Goal: Task Accomplishment & Management: Use online tool/utility

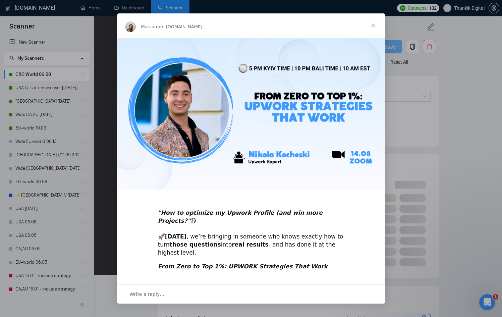
click at [493, 117] on div "Intercom messenger" at bounding box center [251, 158] width 502 height 317
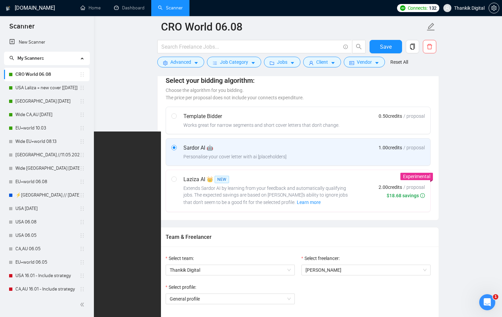
scroll to position [190, 0]
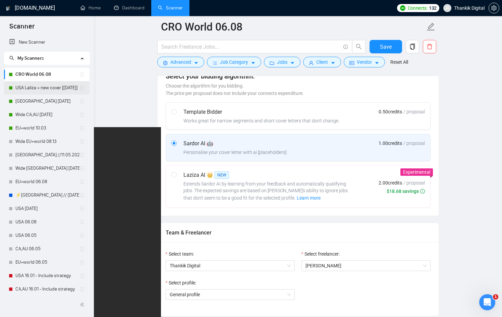
click at [35, 92] on link "USA Laliza + new cover [[DATE]]" at bounding box center [47, 87] width 64 height 13
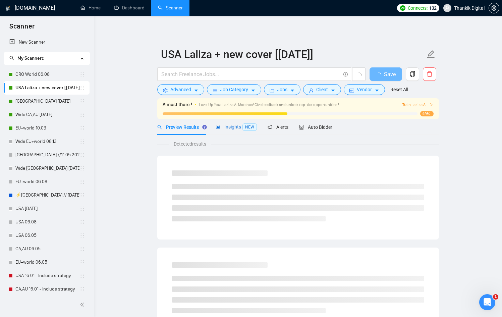
click at [216, 125] on icon "area-chart" at bounding box center [218, 126] width 5 height 5
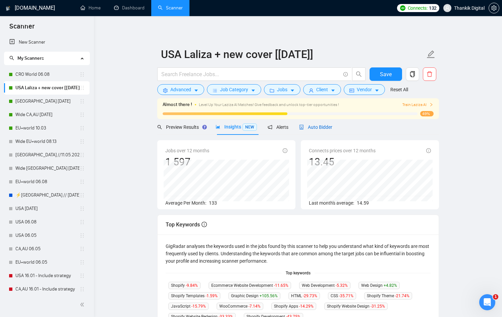
click at [320, 128] on span "Auto Bidder" at bounding box center [315, 126] width 33 height 5
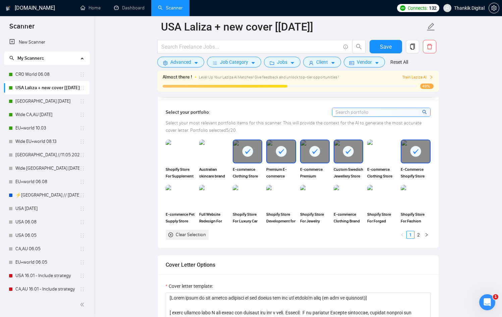
scroll to position [671, 0]
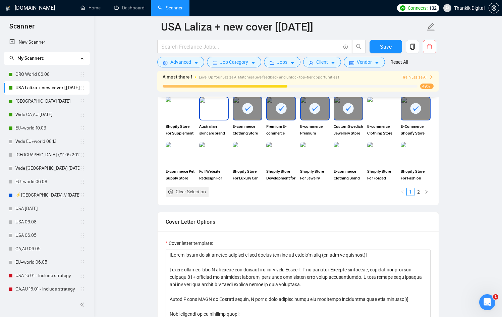
click at [215, 110] on img at bounding box center [214, 108] width 28 height 22
click at [181, 107] on img at bounding box center [180, 108] width 28 height 22
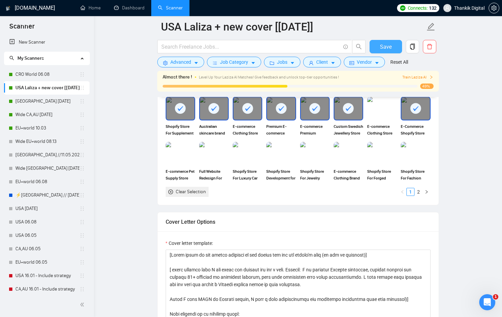
click at [384, 44] on span "Save" at bounding box center [386, 47] width 12 height 8
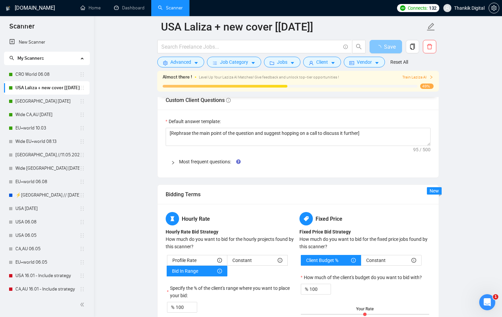
scroll to position [903, 0]
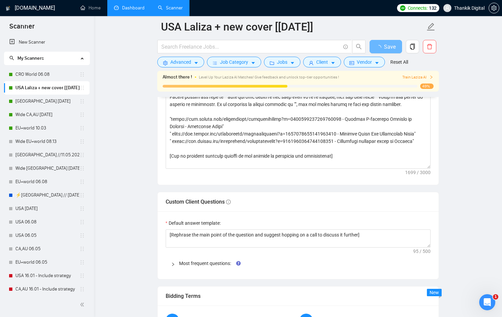
click at [139, 7] on link "Dashboard" at bounding box center [129, 8] width 31 height 6
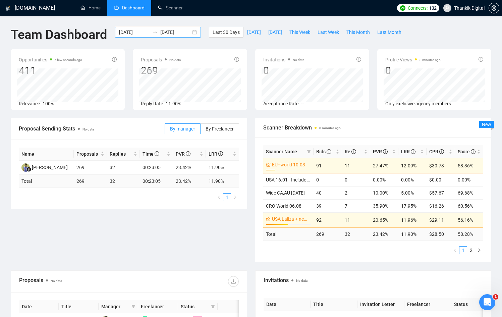
click at [122, 32] on input "2025-07-15" at bounding box center [134, 31] width 31 height 7
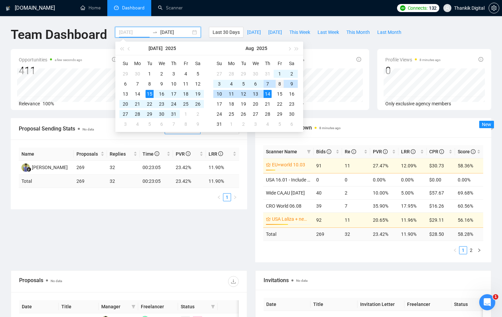
type input "2025-08-08"
click at [278, 83] on div "8" at bounding box center [280, 84] width 8 height 8
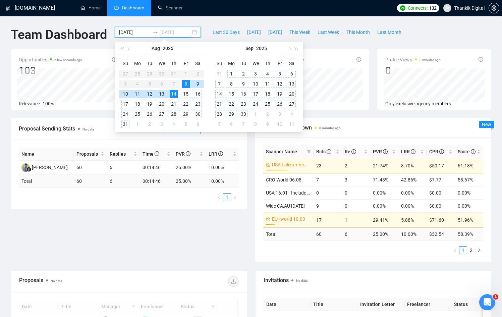
type input "2025-08-14"
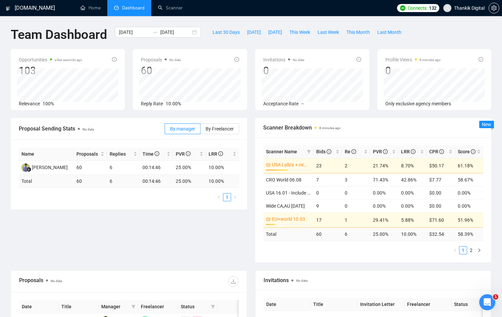
click at [251, 159] on div "Scanner Breakdown 8 minutes ago Scanner Name Bids Re PVR LRR CPR Score USA Lali…" at bounding box center [373, 190] width 244 height 144
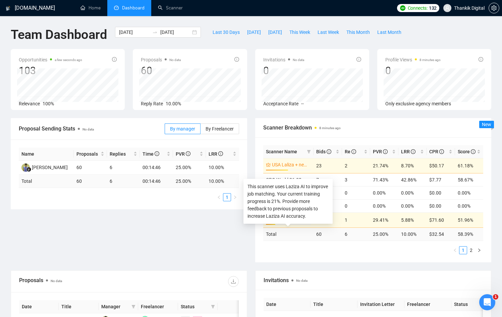
click at [280, 223] on link "EU+world 10.03" at bounding box center [291, 218] width 38 height 7
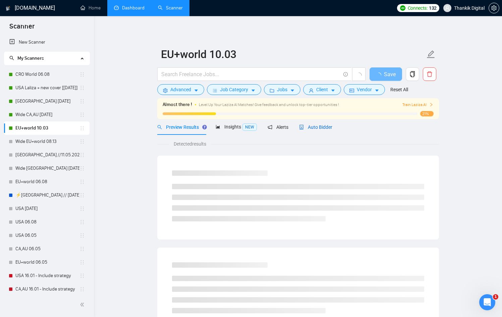
click at [314, 129] on span "Auto Bidder" at bounding box center [315, 126] width 33 height 5
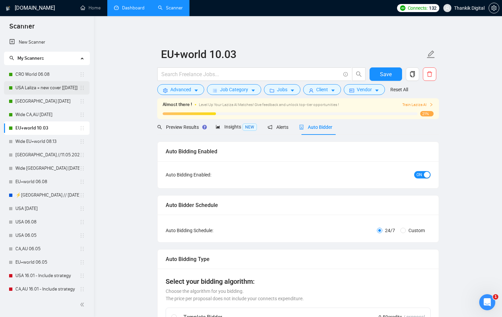
click at [47, 91] on link "USA Laliza + new cover [[DATE]]" at bounding box center [47, 87] width 64 height 13
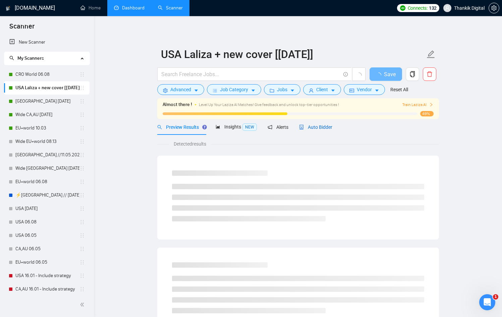
click at [325, 126] on span "Auto Bidder" at bounding box center [315, 126] width 33 height 5
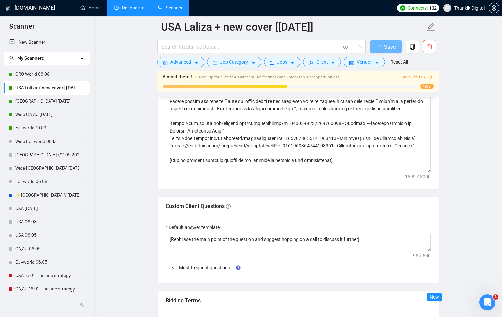
scroll to position [860, 0]
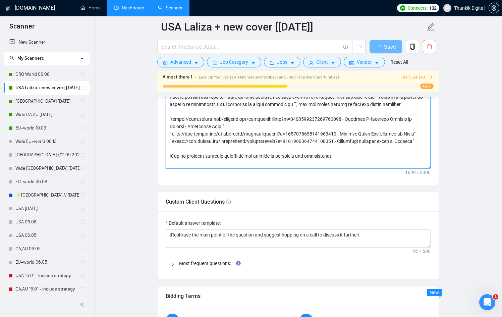
click at [302, 137] on textarea "Cover letter template:" at bounding box center [298, 93] width 265 height 151
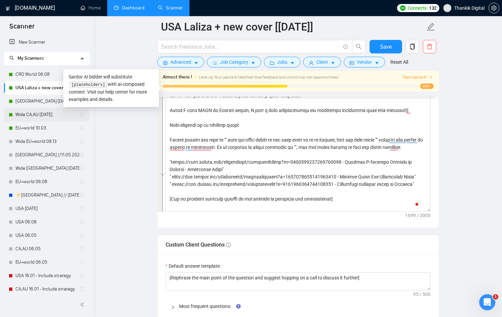
click at [34, 110] on link "Wide CA,AU [DATE]" at bounding box center [47, 114] width 64 height 13
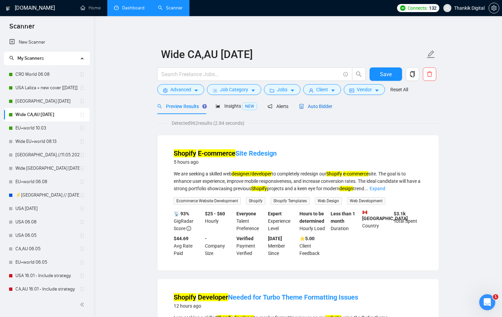
click at [309, 107] on span "Auto Bidder" at bounding box center [315, 106] width 33 height 5
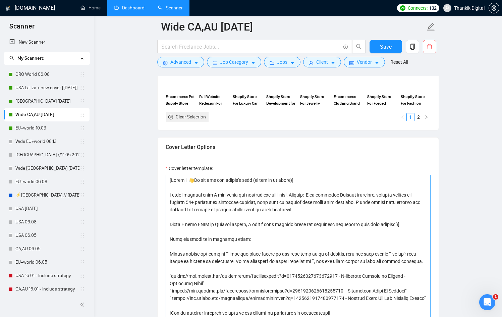
scroll to position [4, 0]
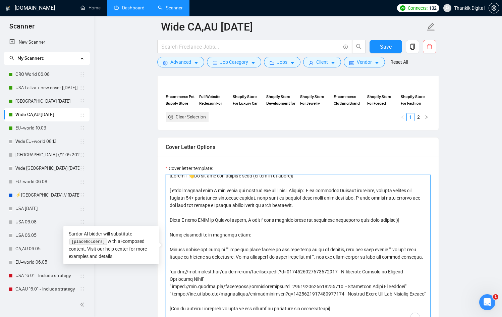
click at [274, 234] on textarea "Cover letter template:" at bounding box center [298, 250] width 265 height 151
paste textarea "hello in the native language of the client and use the client's name (if any is…"
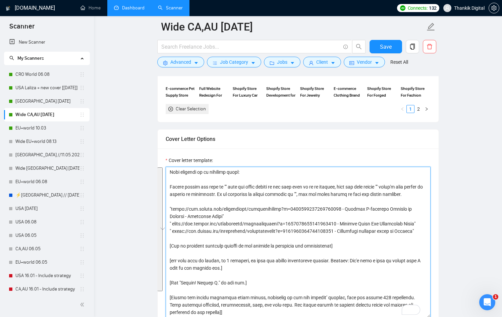
scroll to position [79, 0]
type textarea "[Write hello in the native language of the client and use the client's name (if…"
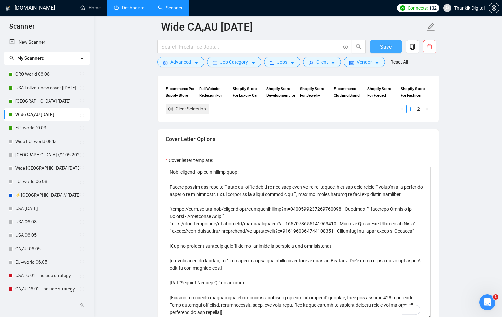
click at [383, 47] on span "Save" at bounding box center [386, 47] width 12 height 8
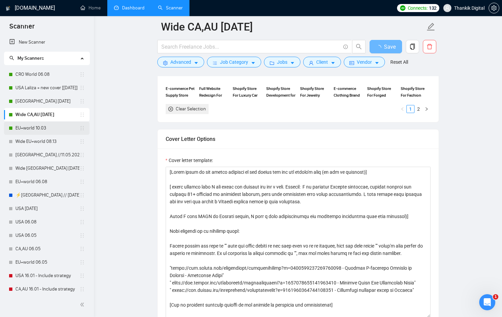
click at [42, 130] on link "EU+world 10.03" at bounding box center [47, 127] width 64 height 13
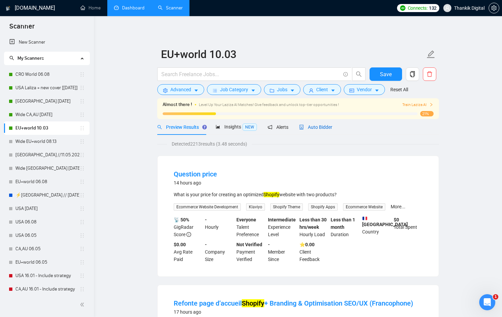
click at [320, 126] on span "Auto Bidder" at bounding box center [315, 126] width 33 height 5
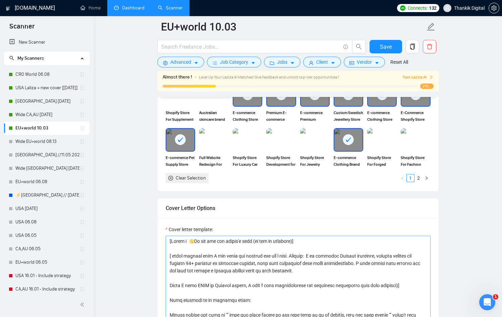
scroll to position [678, 0]
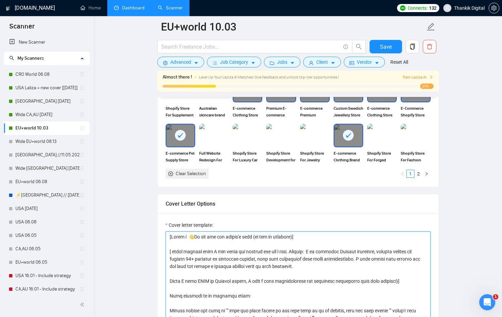
click at [267, 269] on textarea "Cover letter template:" at bounding box center [298, 306] width 265 height 151
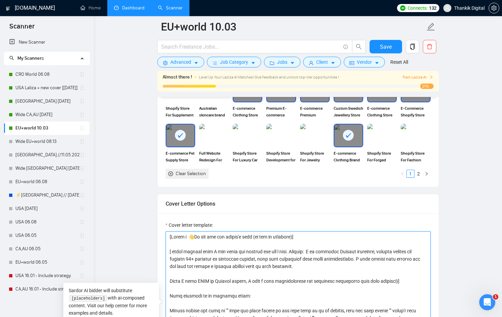
paste textarea "hello in the native language of the client and use the client's name (if any is…"
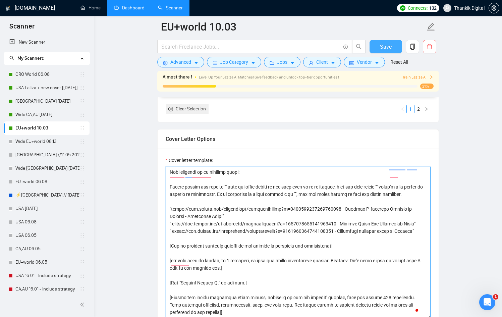
scroll to position [79, 0]
type textarea "[Write hello in the native language of the client and use the client's name (if…"
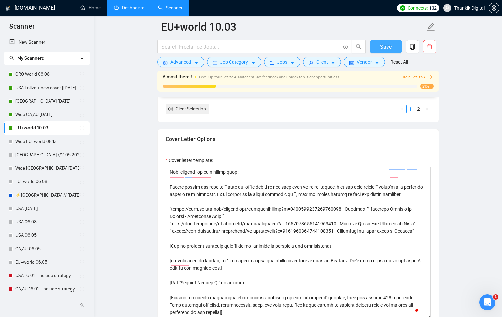
click at [387, 48] on span "Save" at bounding box center [386, 47] width 12 height 8
